Goal: Transaction & Acquisition: Purchase product/service

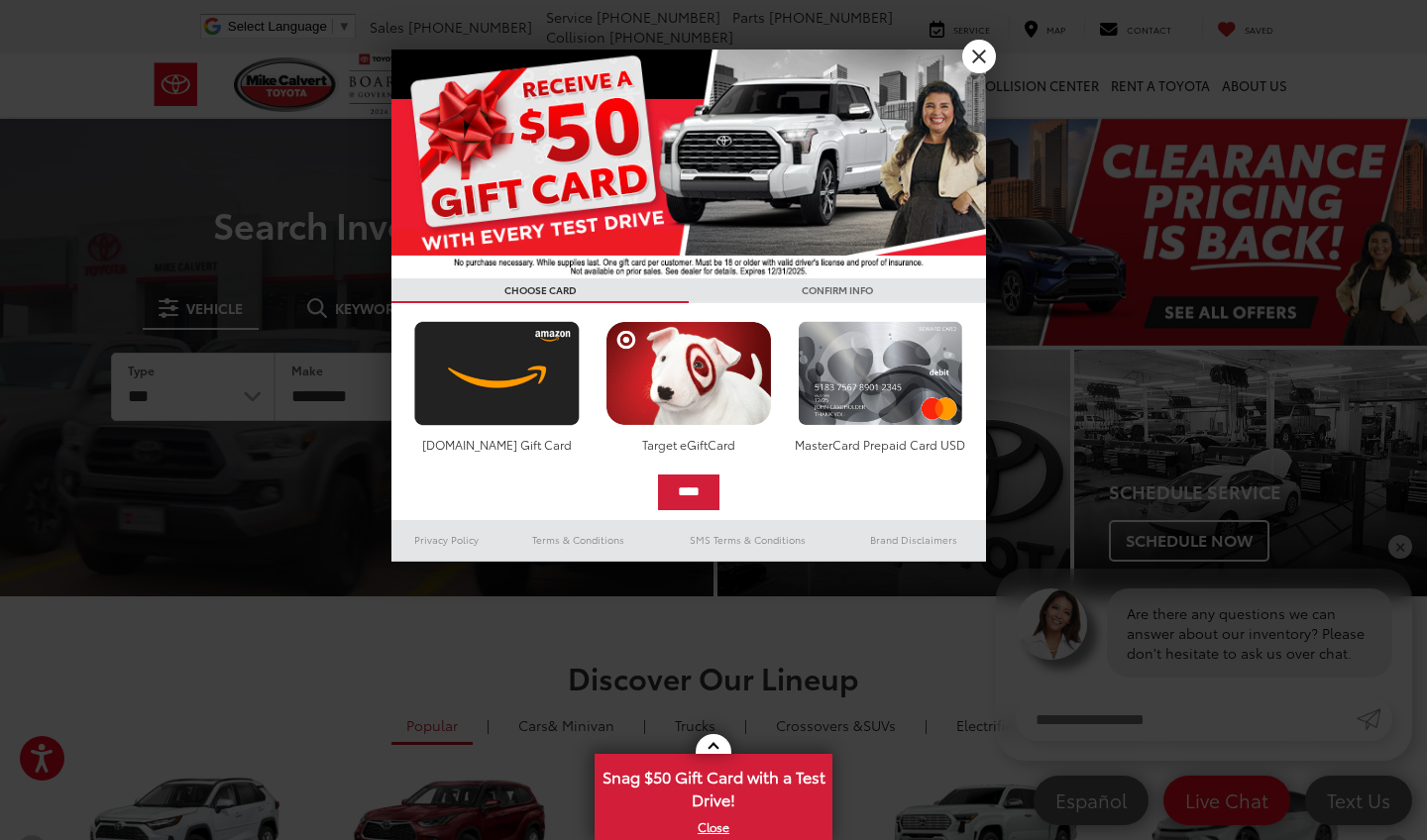
click at [983, 55] on link "X" at bounding box center [980, 57] width 34 height 34
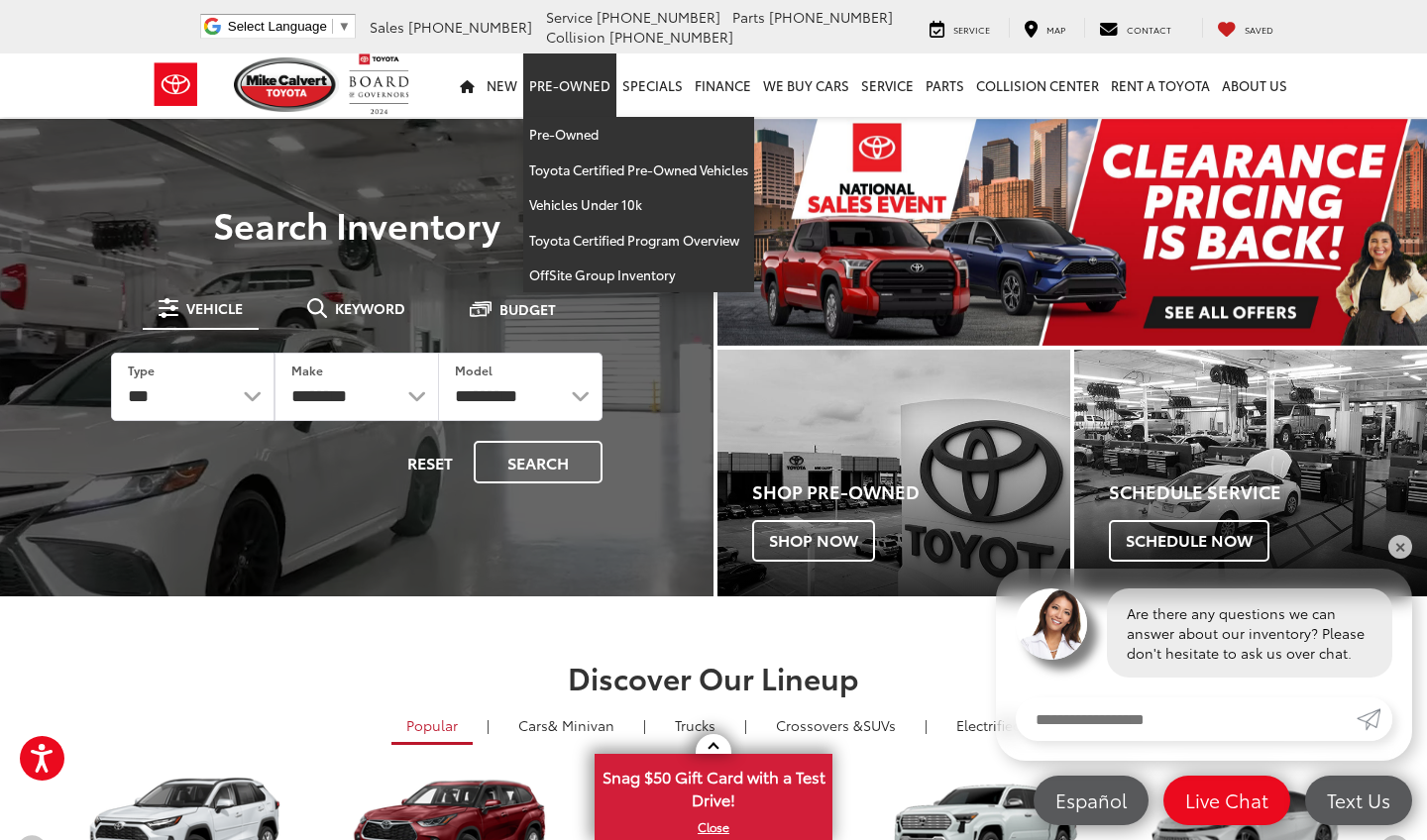
click at [595, 88] on link "Pre-Owned" at bounding box center [569, 86] width 93 height 64
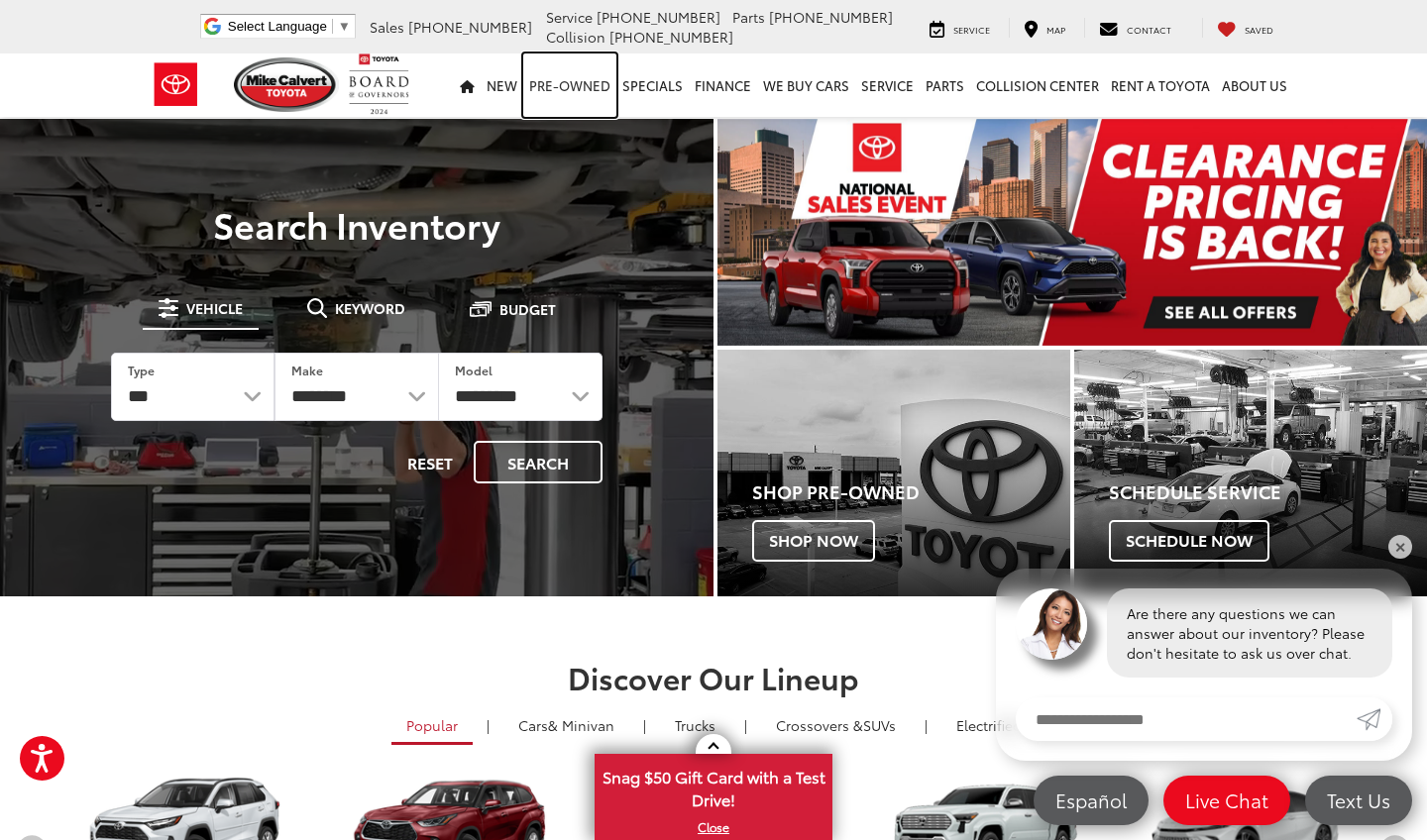
click at [591, 82] on link "Pre-Owned" at bounding box center [569, 86] width 93 height 64
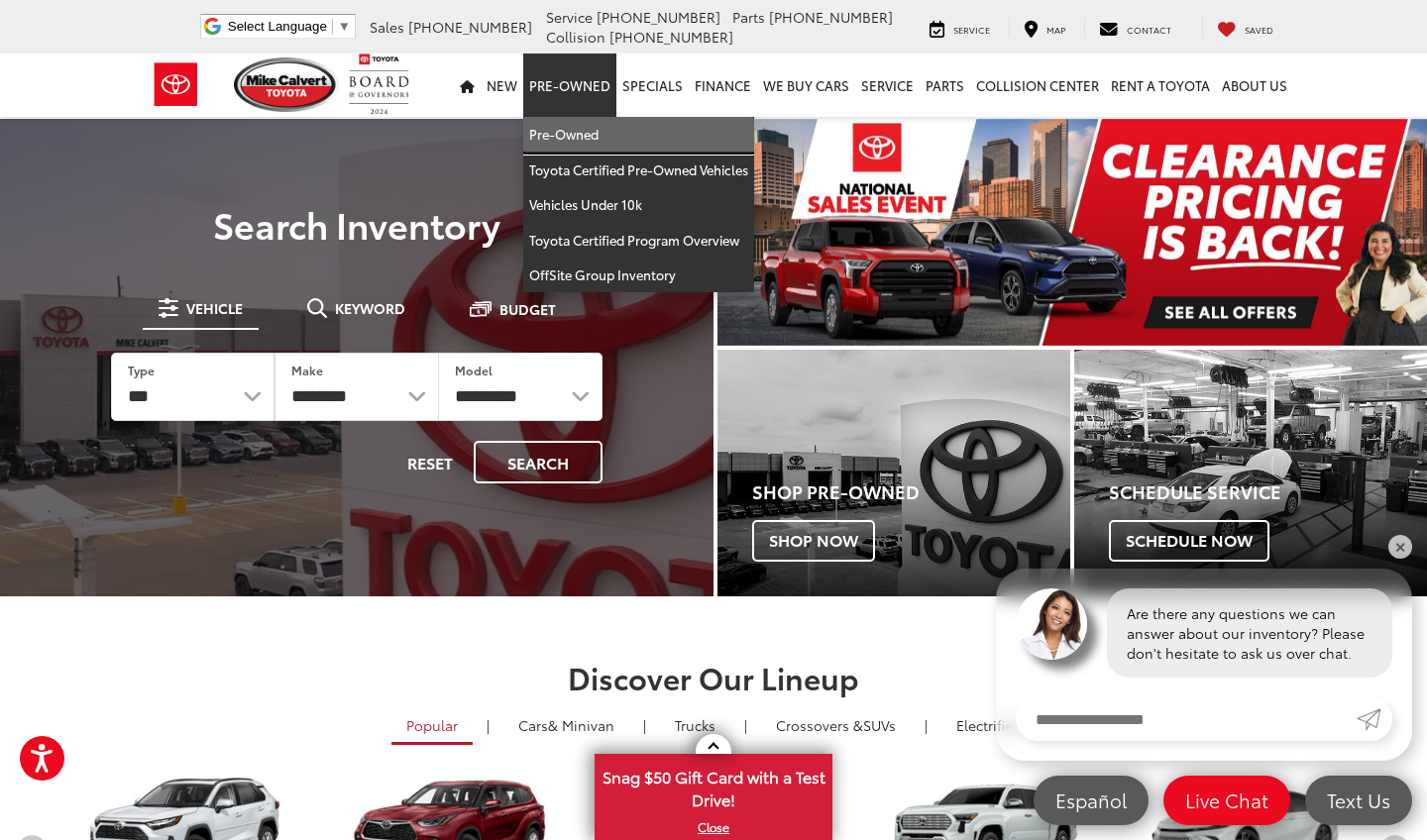
click at [592, 128] on link "Pre-Owned" at bounding box center [639, 135] width 231 height 36
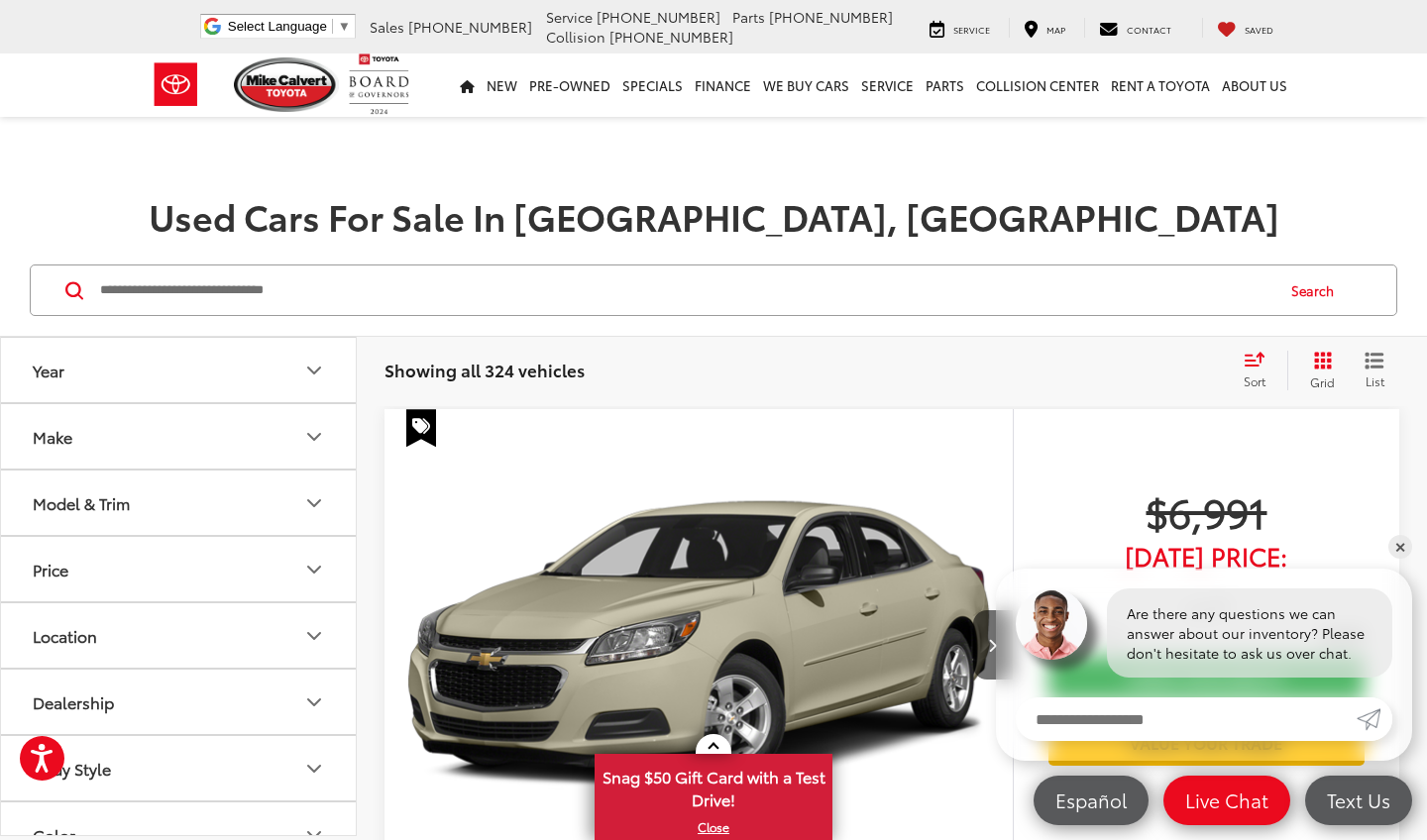
click at [314, 507] on icon "Model & Trim" at bounding box center [314, 503] width 24 height 24
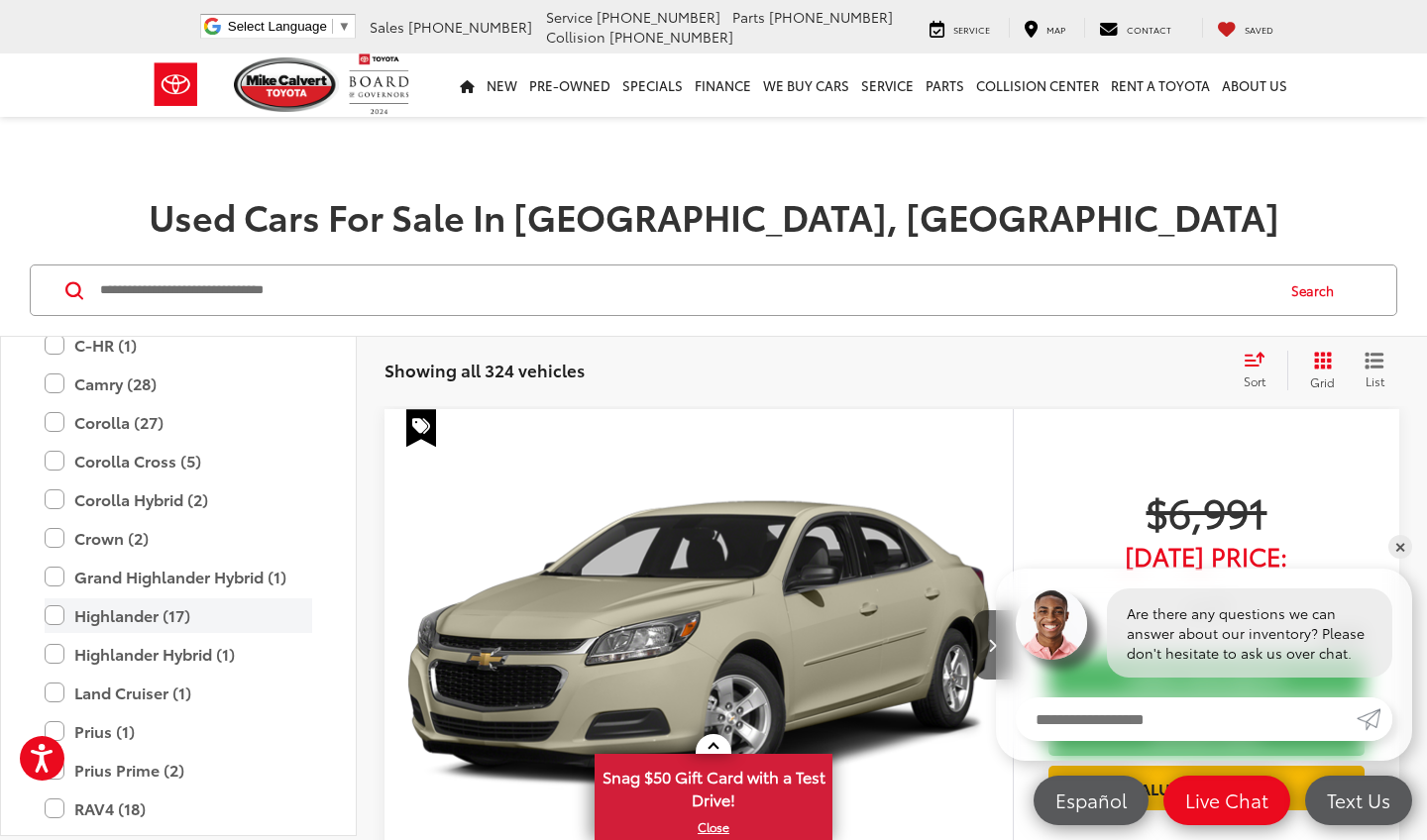
scroll to position [4054, 0]
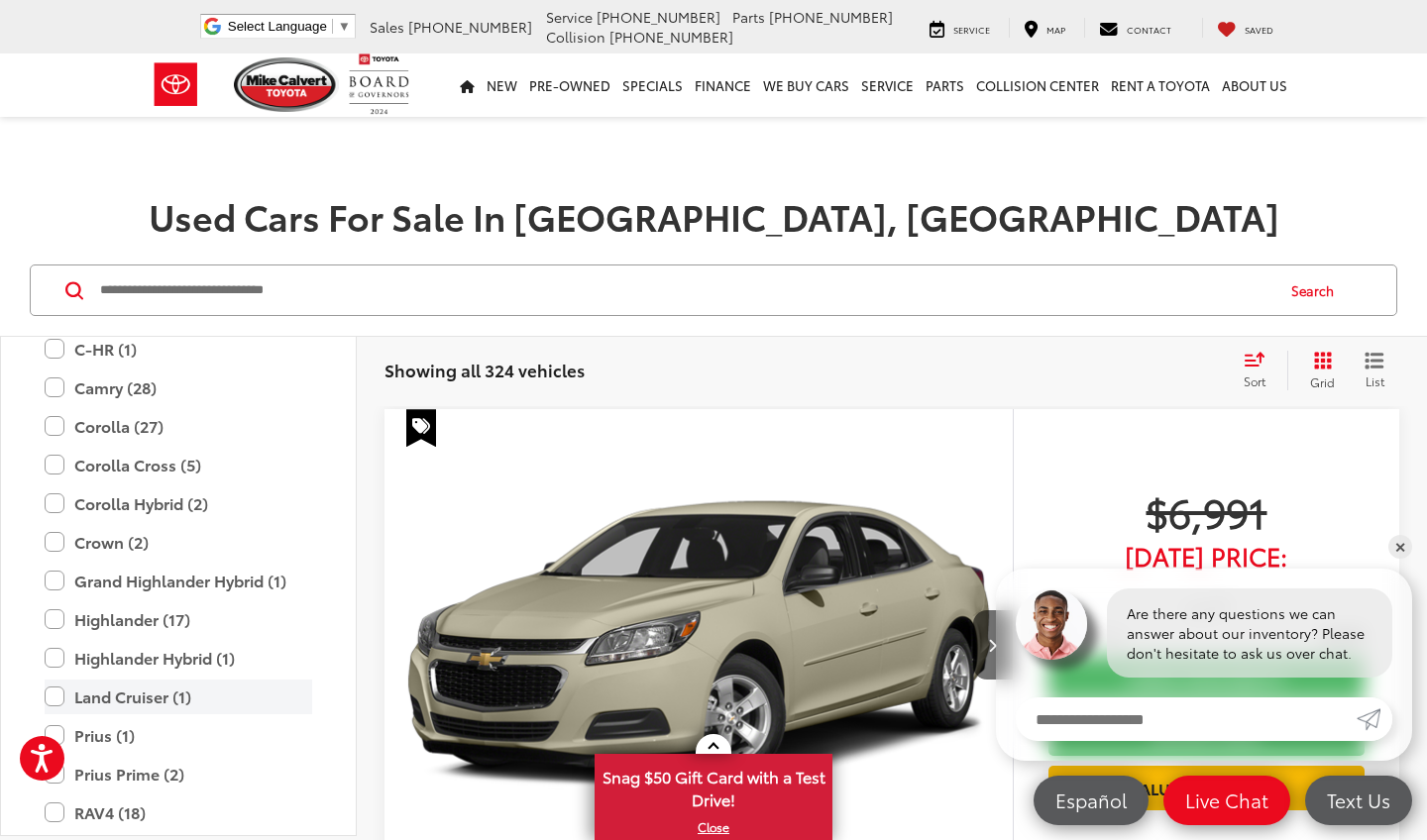
click at [57, 680] on label "Land Cruiser (1)" at bounding box center [178, 697] width 267 height 35
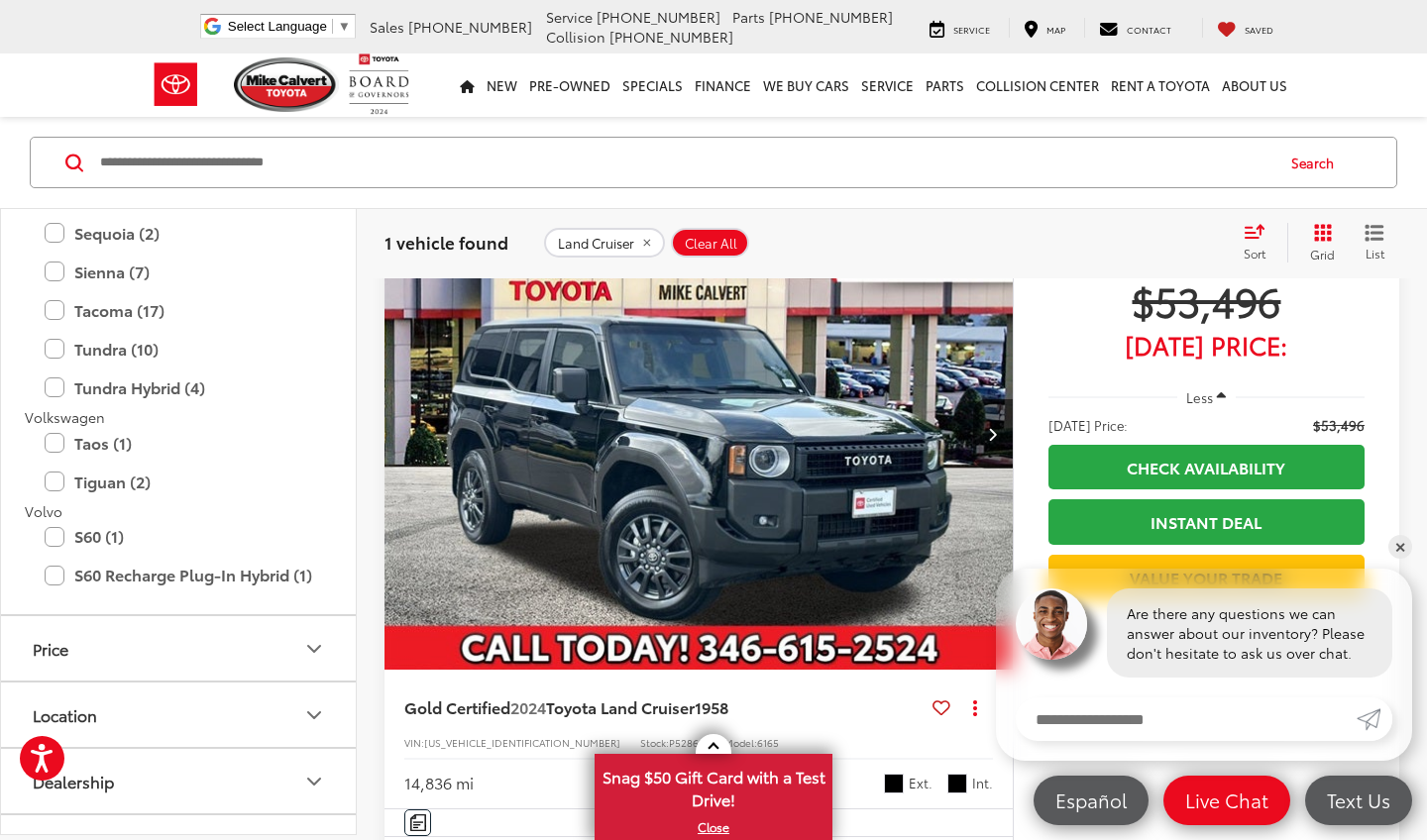
scroll to position [183, 0]
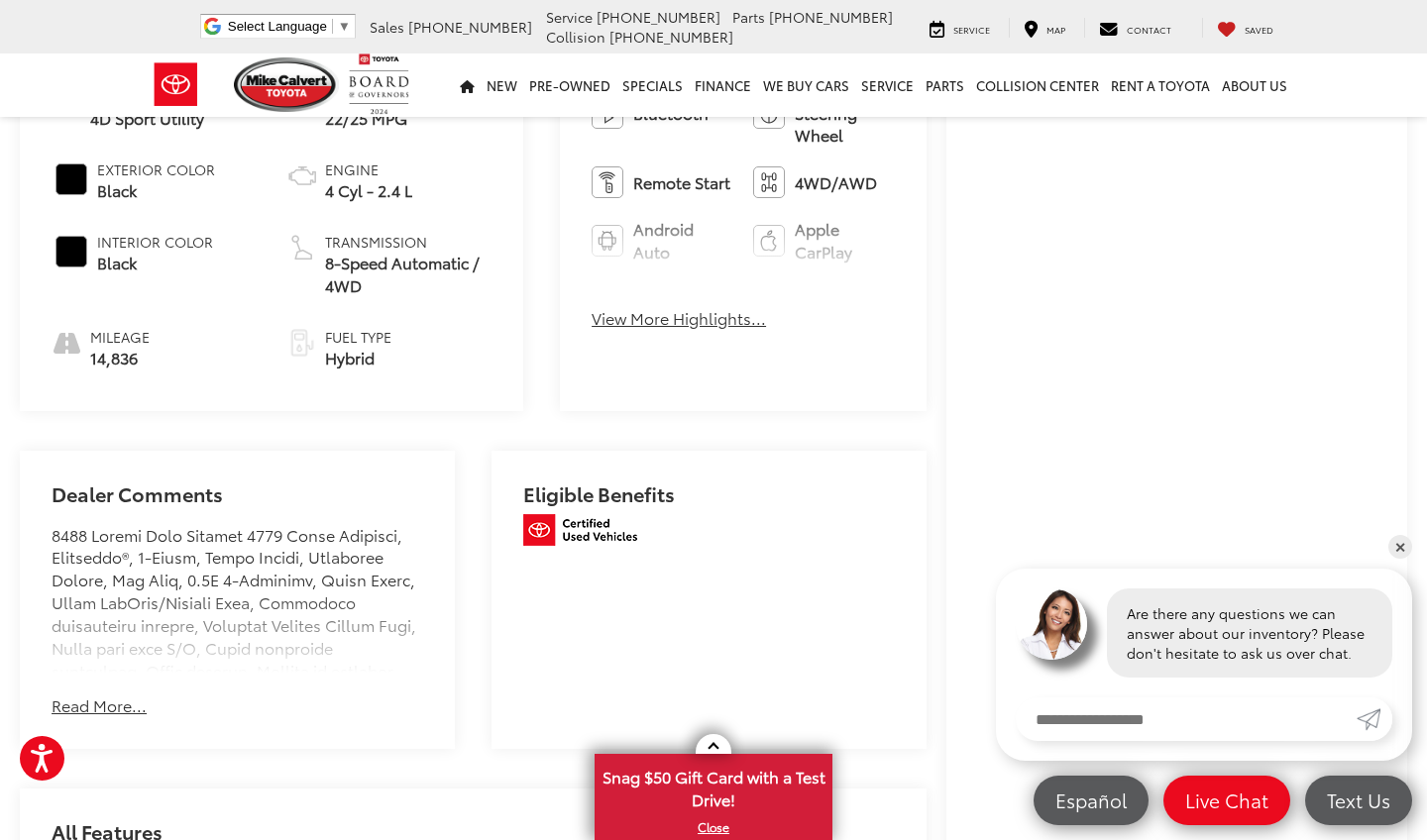
scroll to position [901, 0]
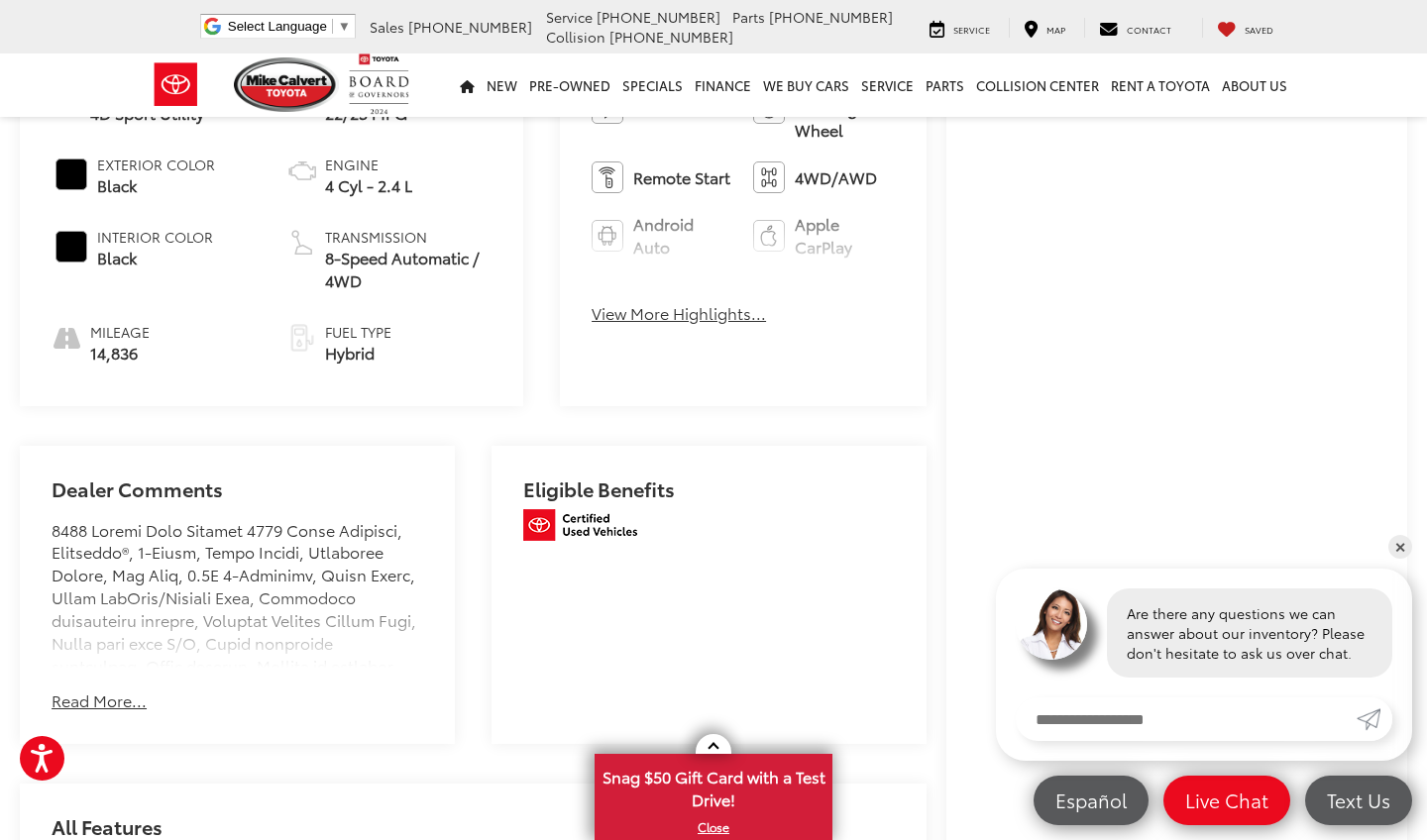
click at [114, 690] on button "Read More..." at bounding box center [99, 700] width 95 height 23
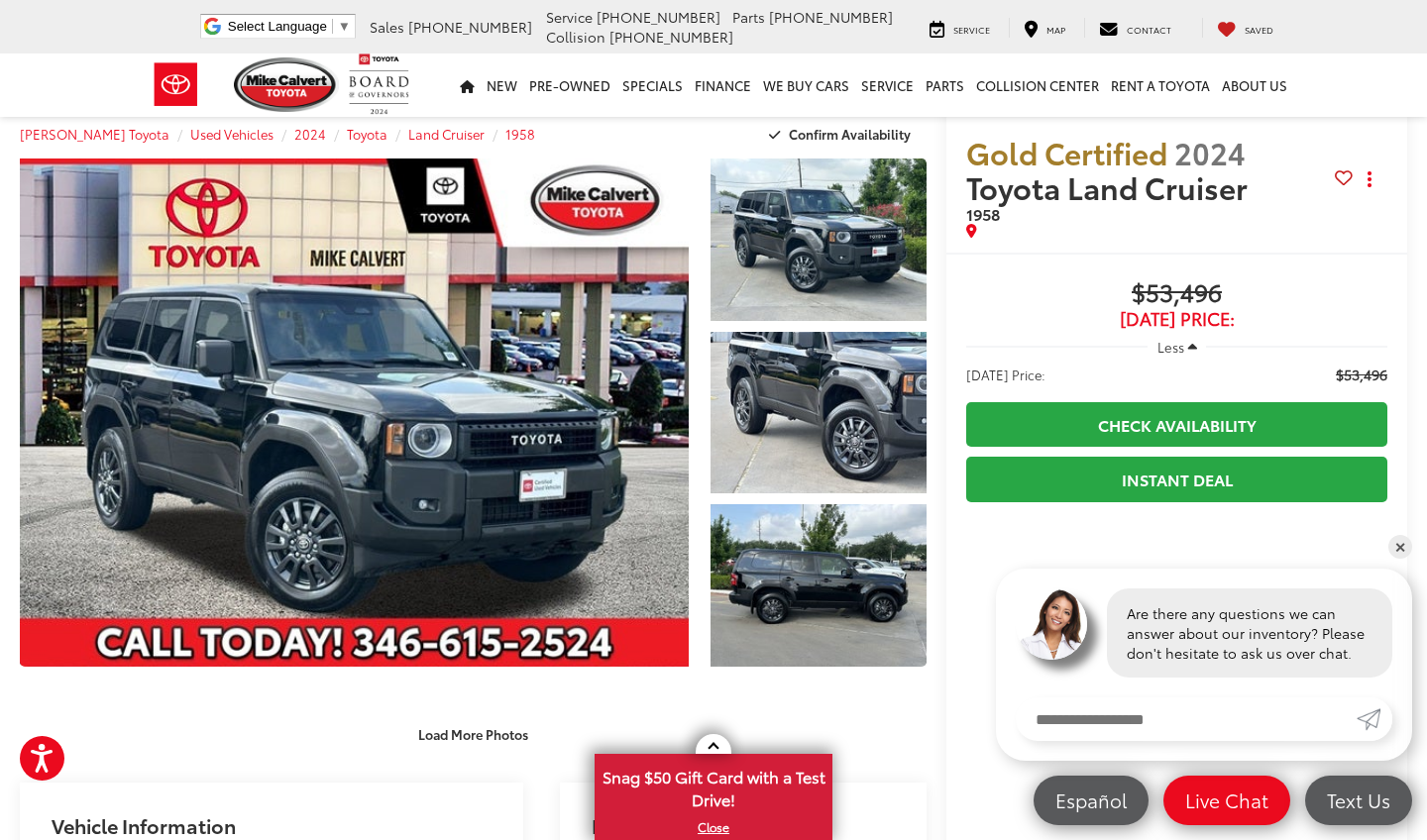
scroll to position [22, 0]
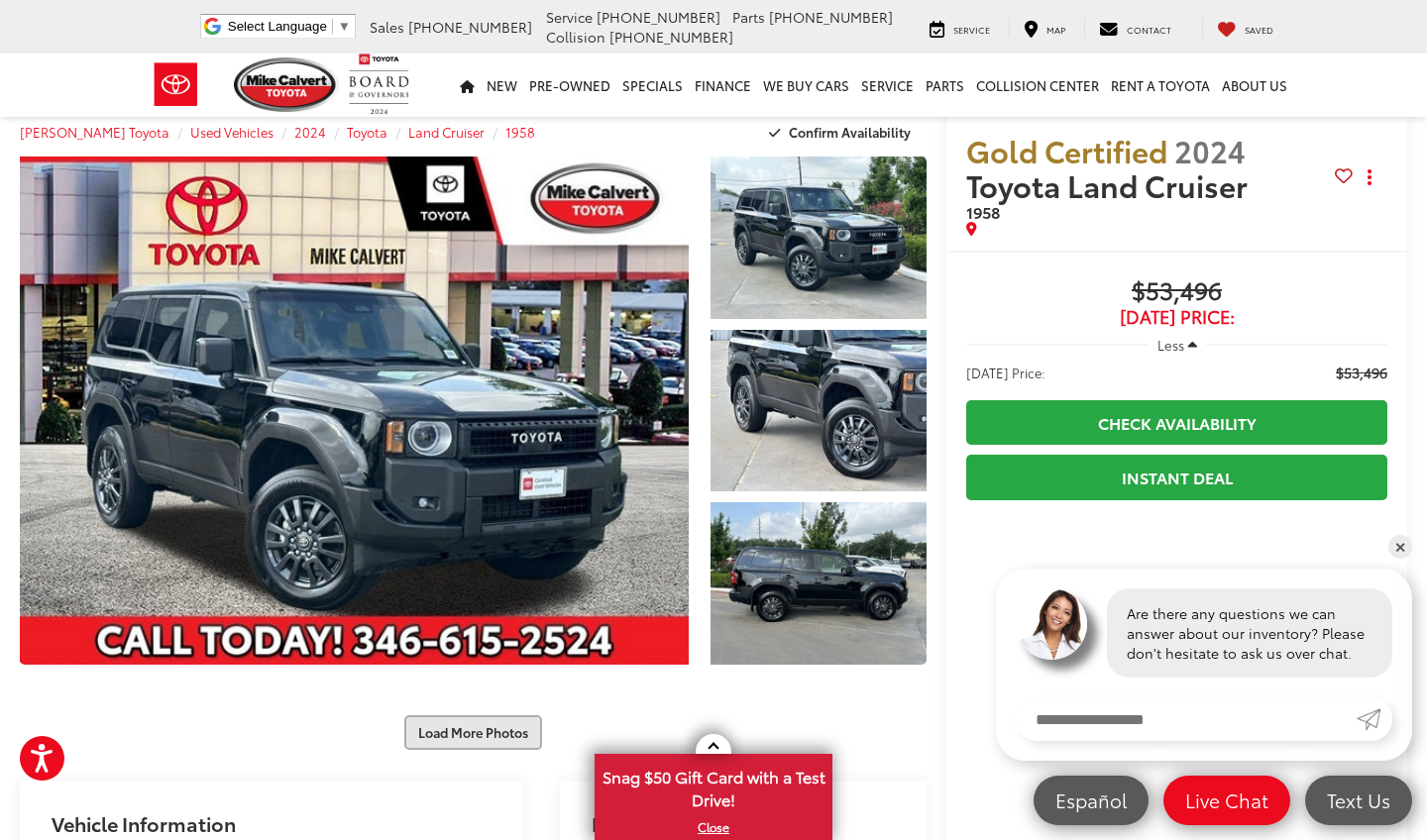
click at [453, 733] on button "Load More Photos" at bounding box center [473, 732] width 138 height 35
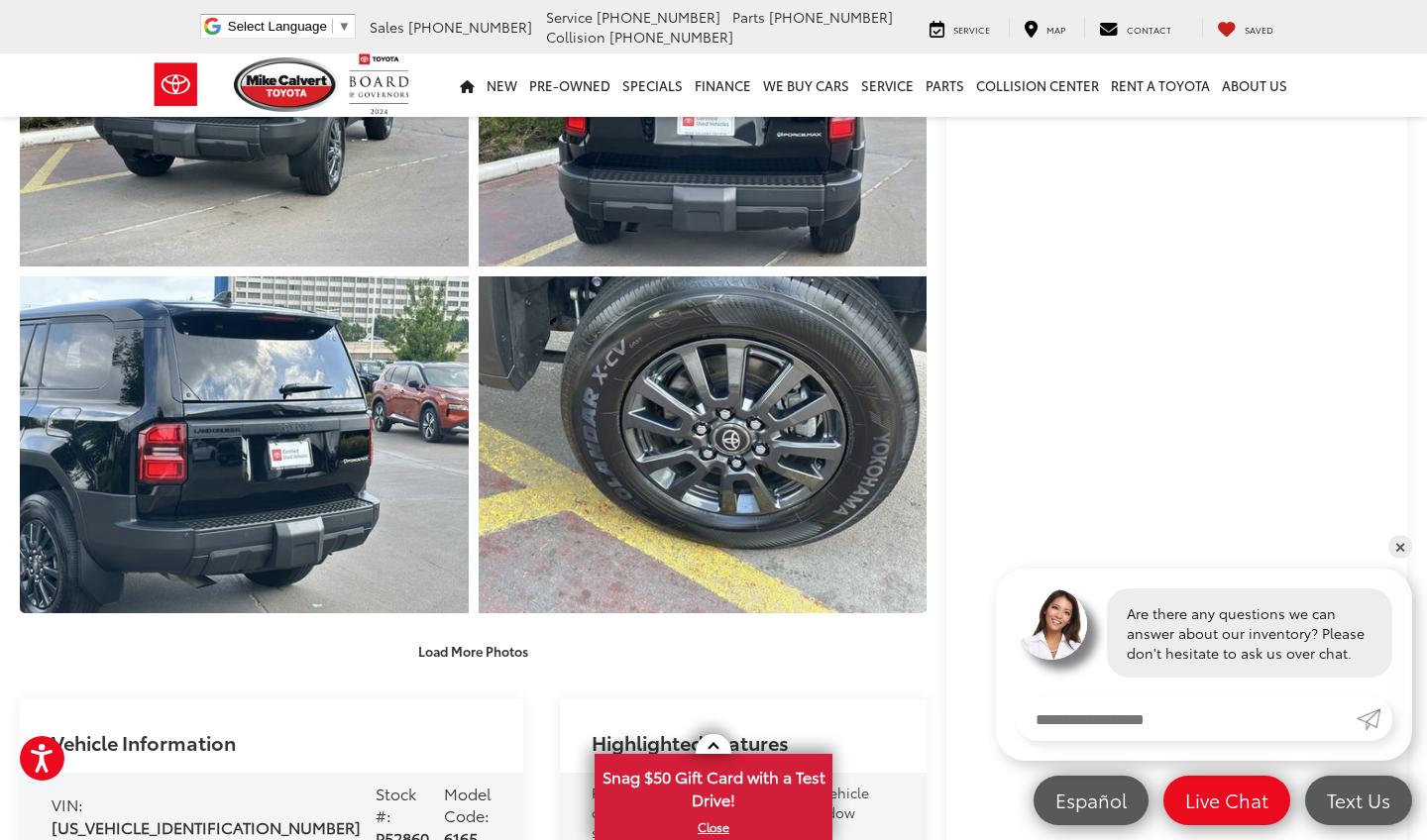
scroll to position [795, 0]
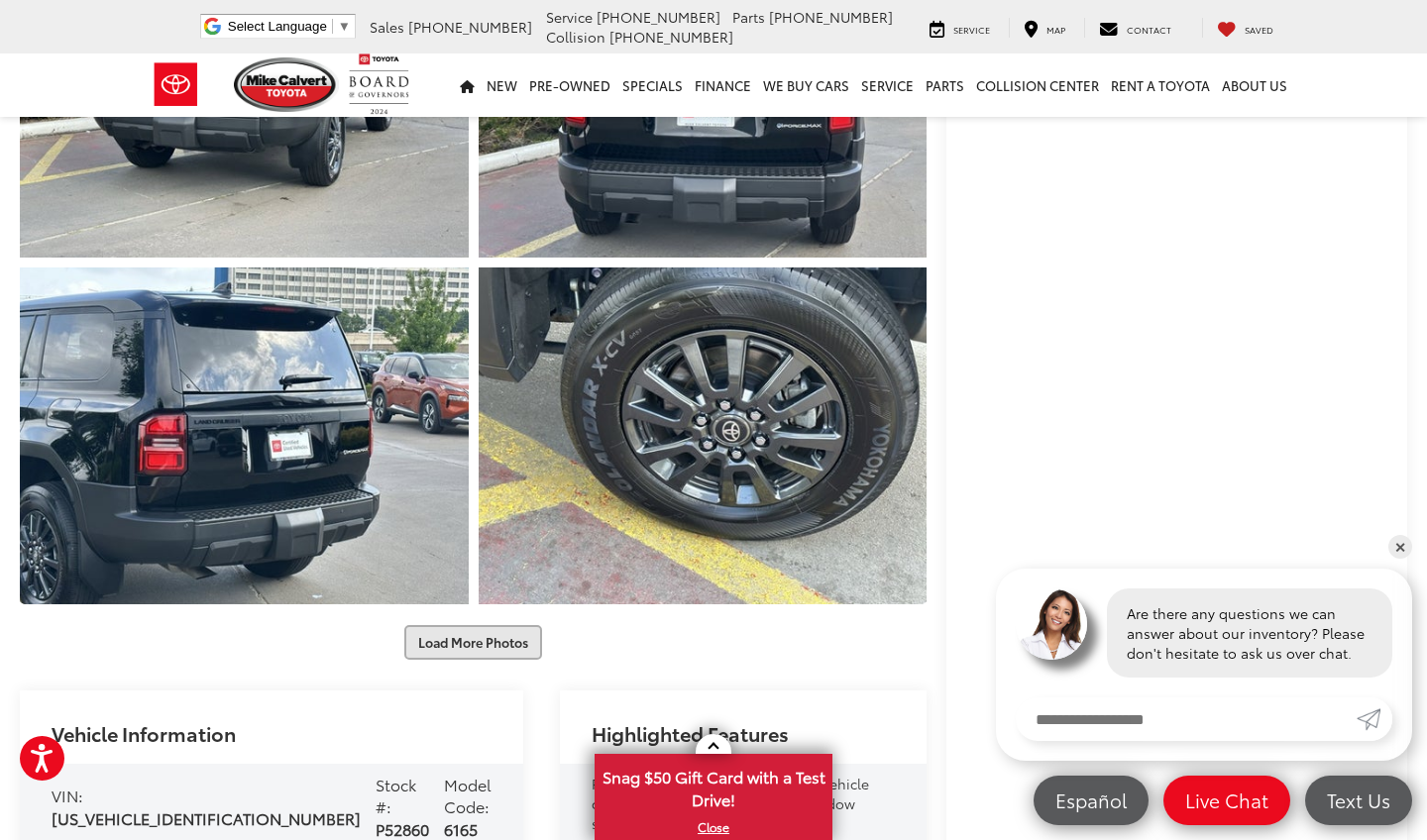
click at [473, 635] on button "Load More Photos" at bounding box center [473, 642] width 138 height 35
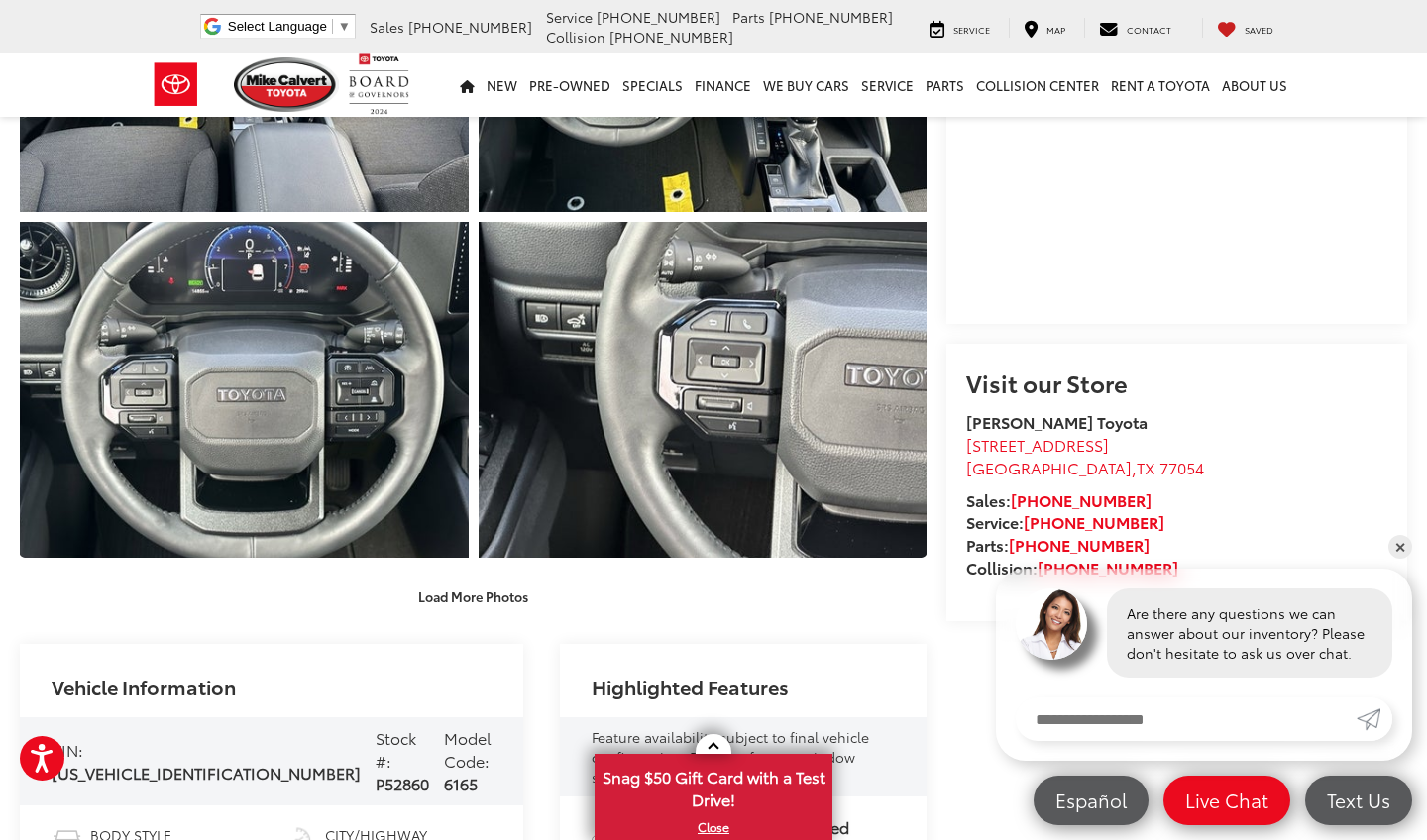
scroll to position [1532, 0]
